Goal: Task Accomplishment & Management: Use online tool/utility

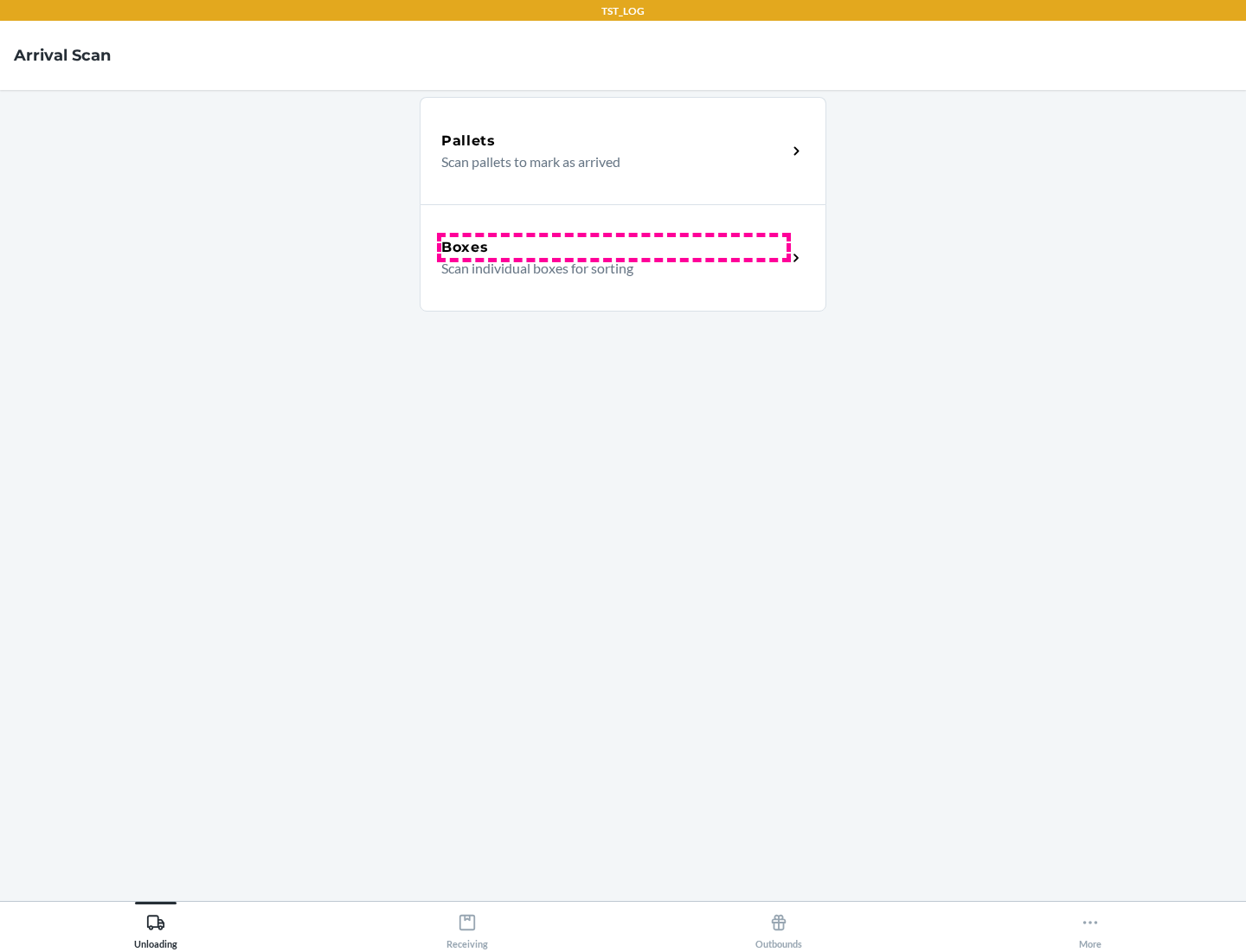
click at [614, 248] on div "Boxes" at bounding box center [614, 247] width 345 height 21
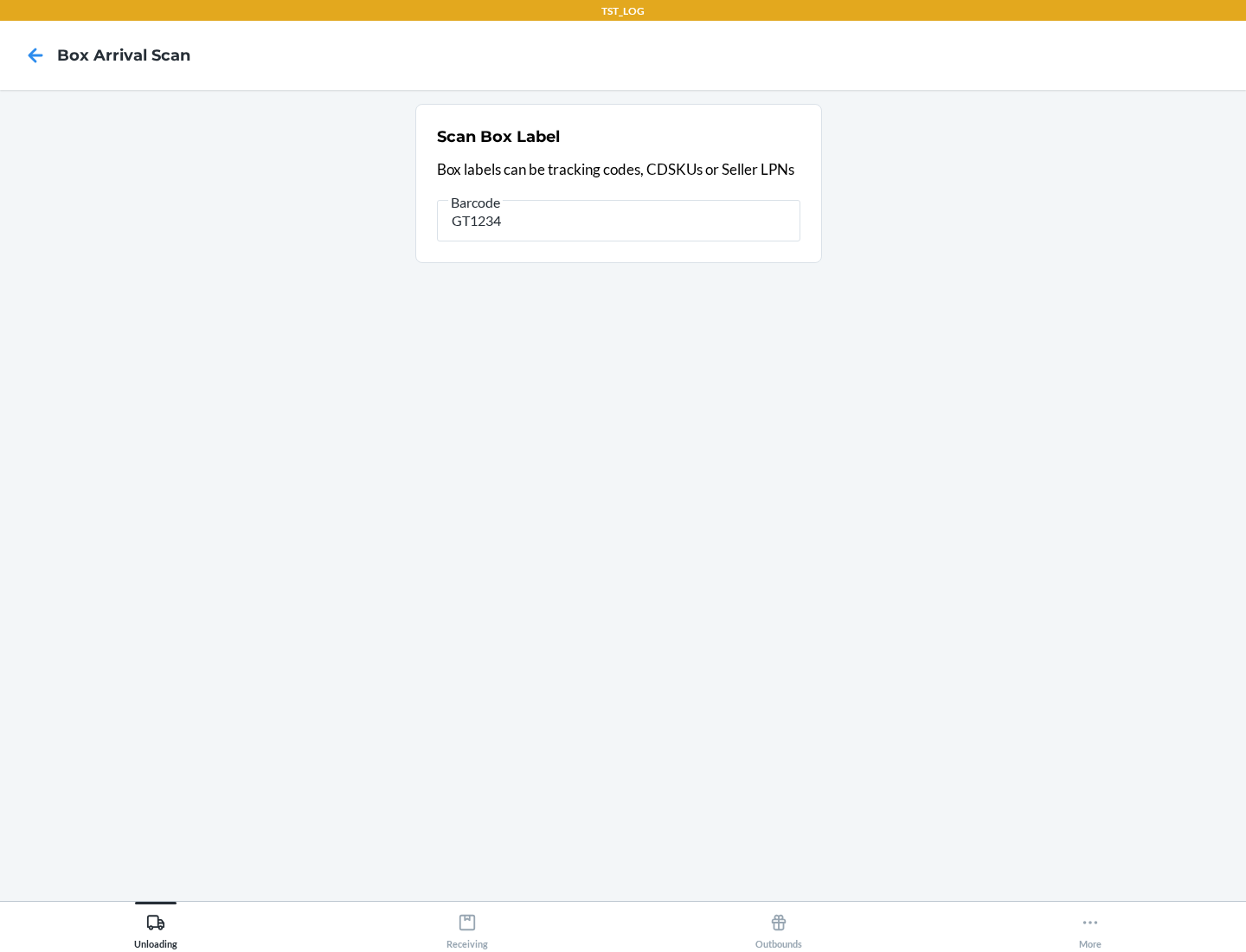
type input "GT1234"
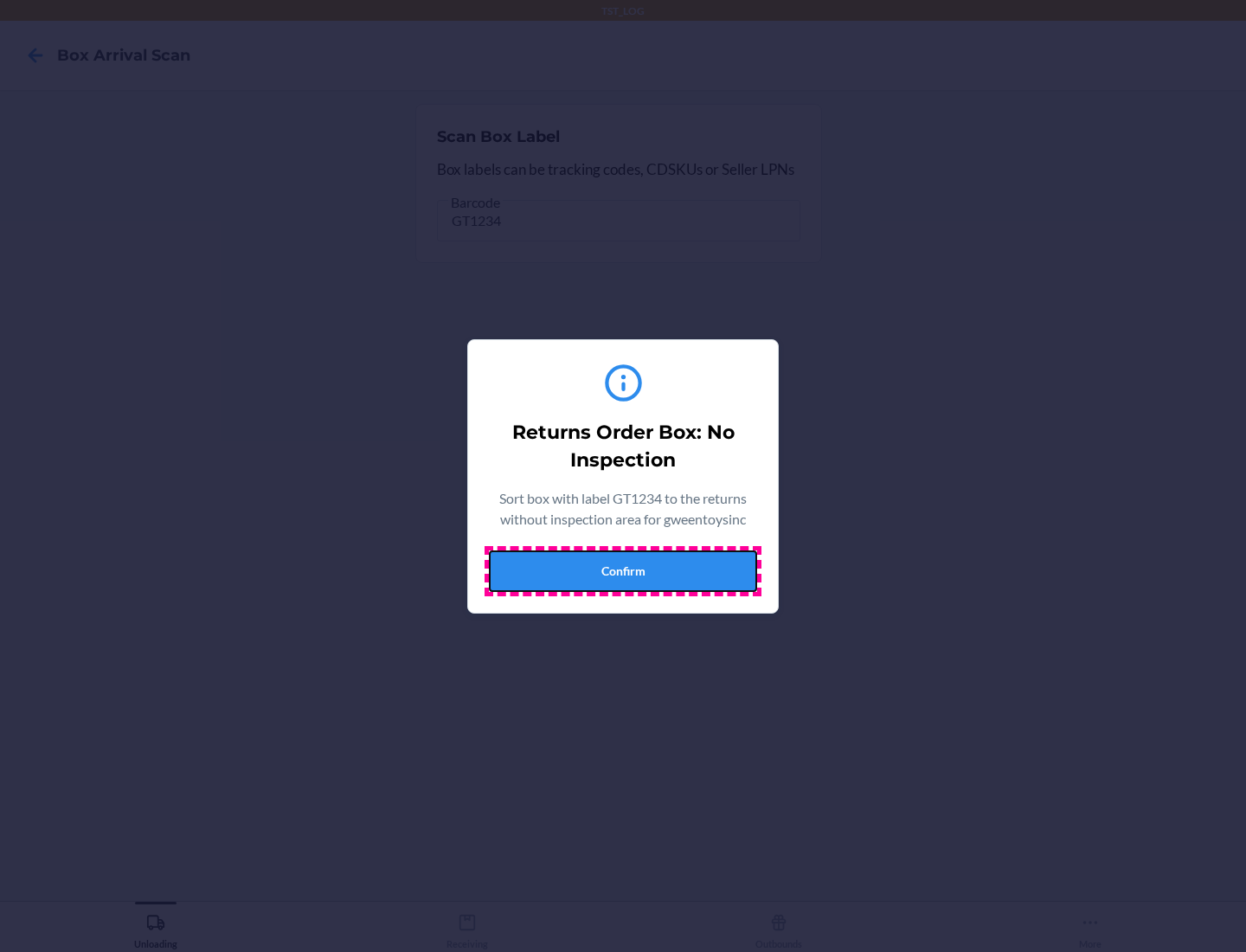
click at [623, 570] on button "Confirm" at bounding box center [623, 571] width 269 height 41
